Goal: Find specific page/section: Find specific page/section

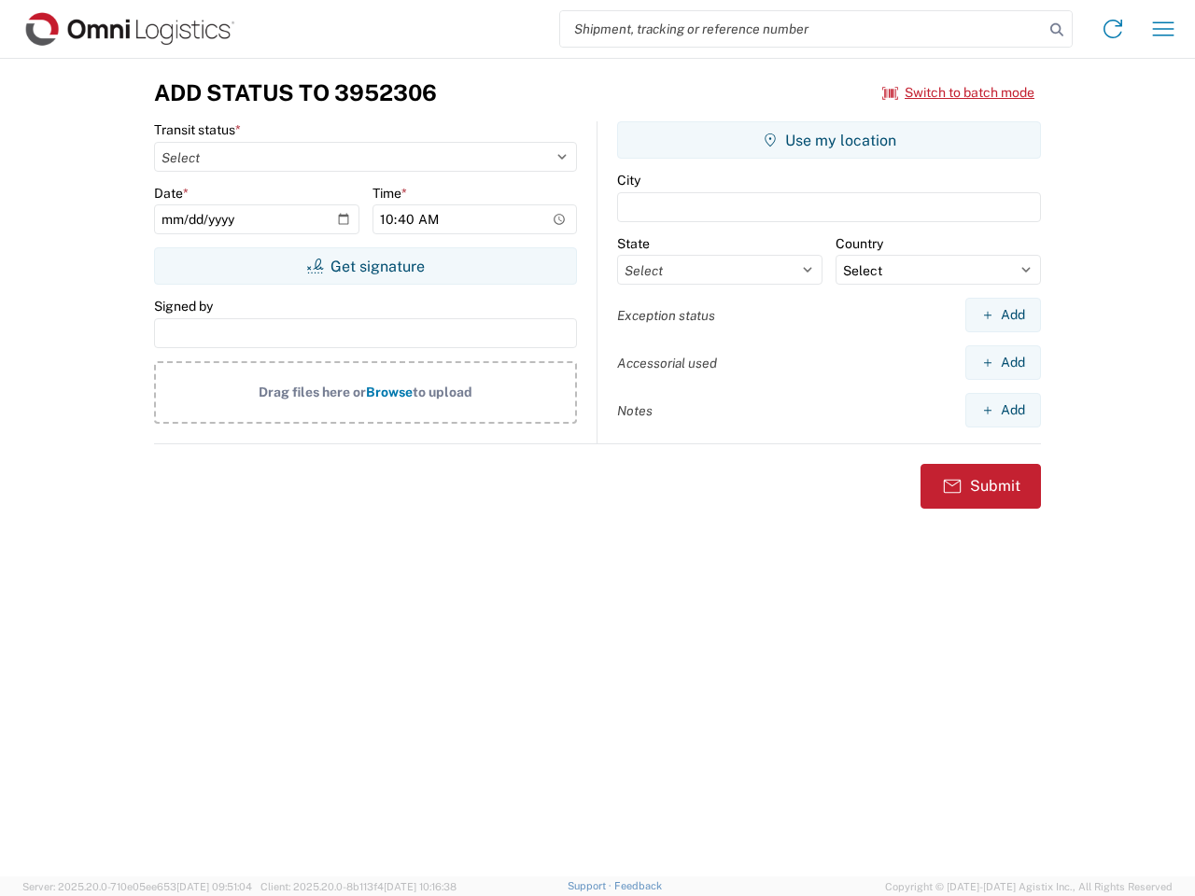
click at [802, 29] on input "search" at bounding box center [802, 28] width 484 height 35
click at [1057, 30] on icon at bounding box center [1057, 30] width 26 height 26
click at [1113, 29] on icon at bounding box center [1113, 29] width 30 height 30
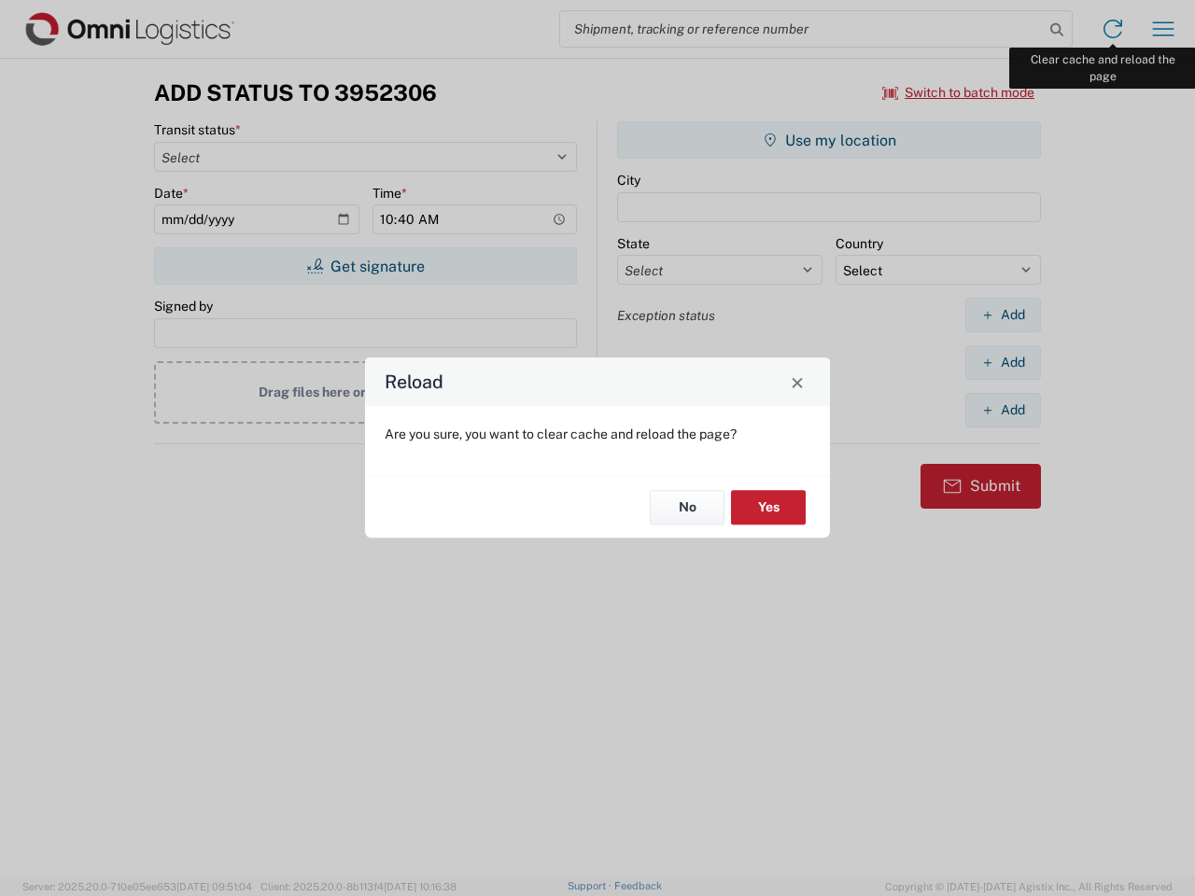
click at [1163, 29] on div "Reload Are you sure, you want to clear cache and reload the page? No Yes" at bounding box center [597, 448] width 1195 height 896
click at [959, 92] on div "Reload Are you sure, you want to clear cache and reload the page? No Yes" at bounding box center [597, 448] width 1195 height 896
click at [365, 266] on div "Reload Are you sure, you want to clear cache and reload the page? No Yes" at bounding box center [597, 448] width 1195 height 896
click at [829, 140] on div "Reload Are you sure, you want to clear cache and reload the page? No Yes" at bounding box center [597, 448] width 1195 height 896
click at [1003, 315] on div "Reload Are you sure, you want to clear cache and reload the page? No Yes" at bounding box center [597, 448] width 1195 height 896
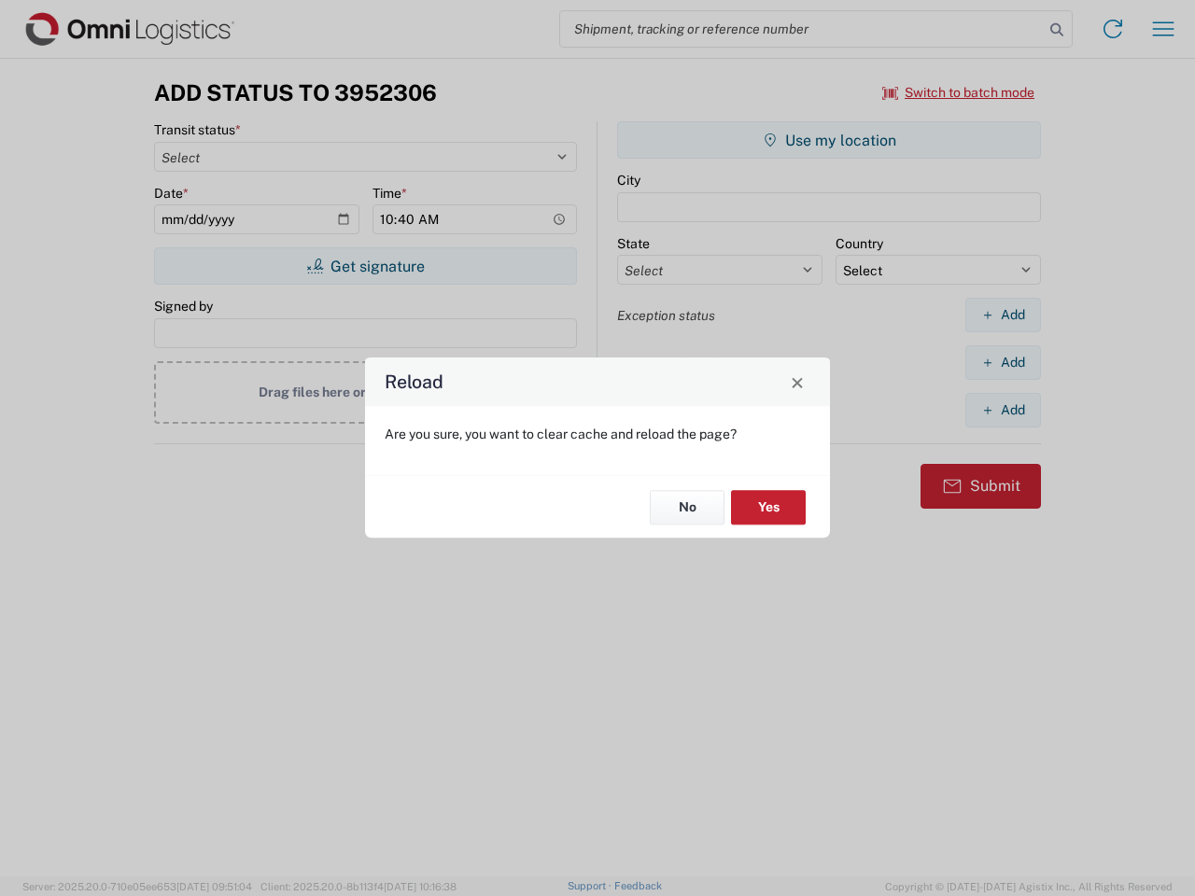
click at [1003, 362] on div "Reload Are you sure, you want to clear cache and reload the page? No Yes" at bounding box center [597, 448] width 1195 height 896
click at [1003, 410] on div "Reload Are you sure, you want to clear cache and reload the page? No Yes" at bounding box center [597, 448] width 1195 height 896
